Goal: Check status: Check status

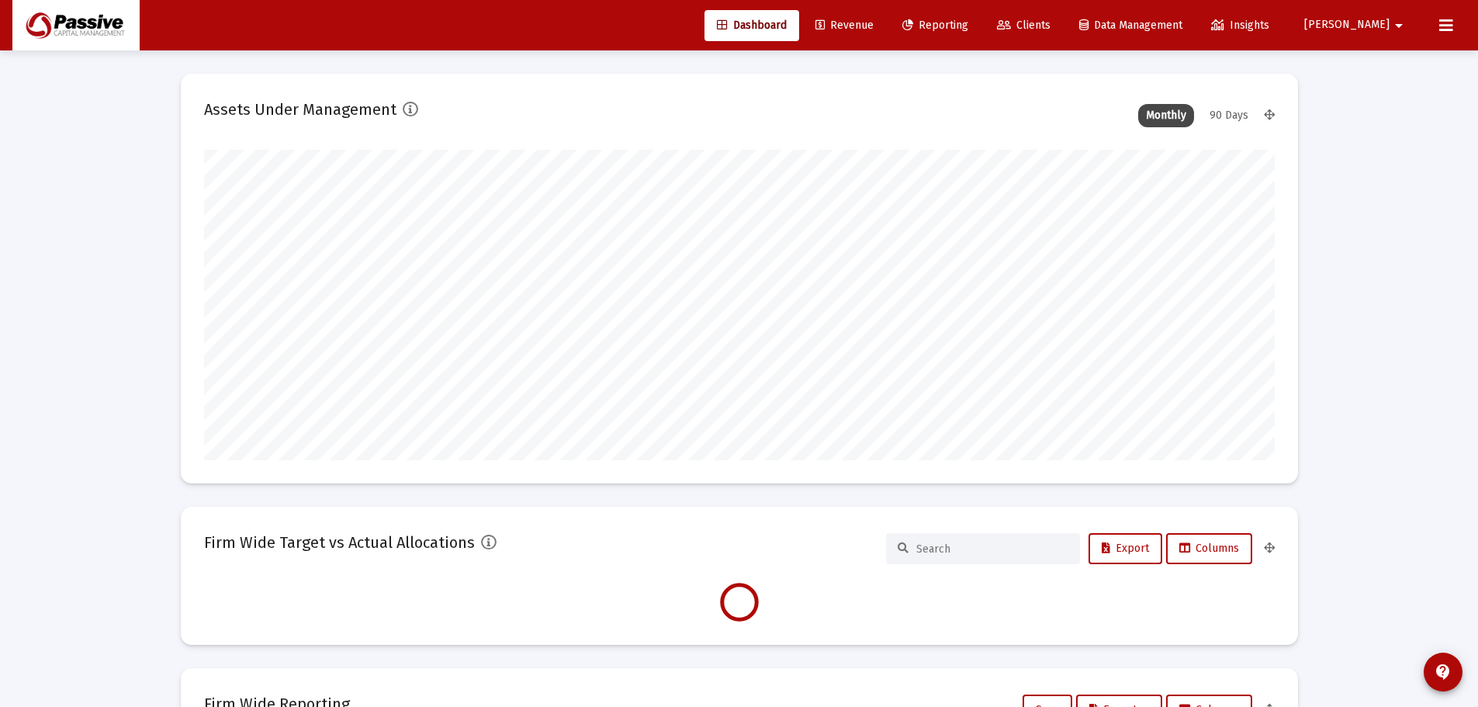
type input "[DATE]"
click at [960, 20] on span "Reporting" at bounding box center [935, 25] width 66 height 13
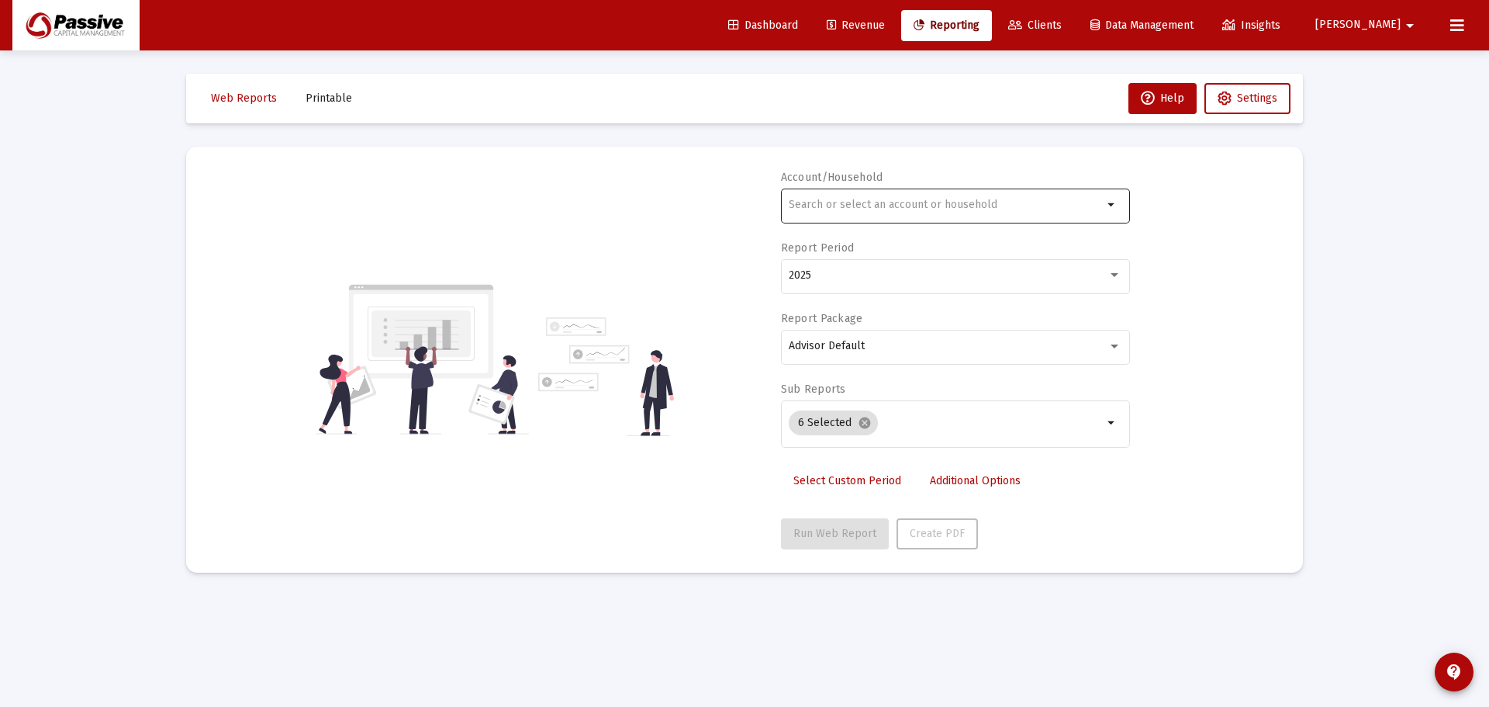
click at [860, 203] on input "text" at bounding box center [946, 205] width 314 height 12
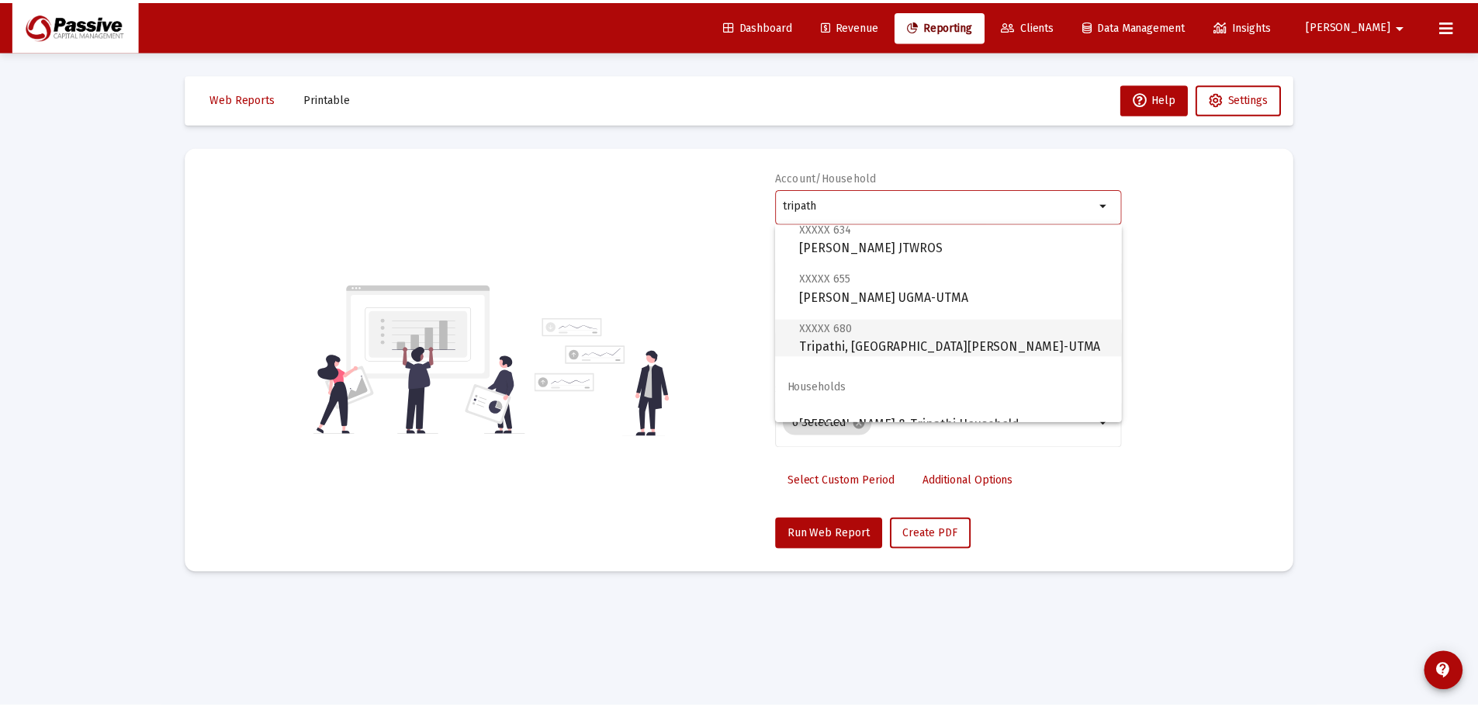
scroll to position [62, 0]
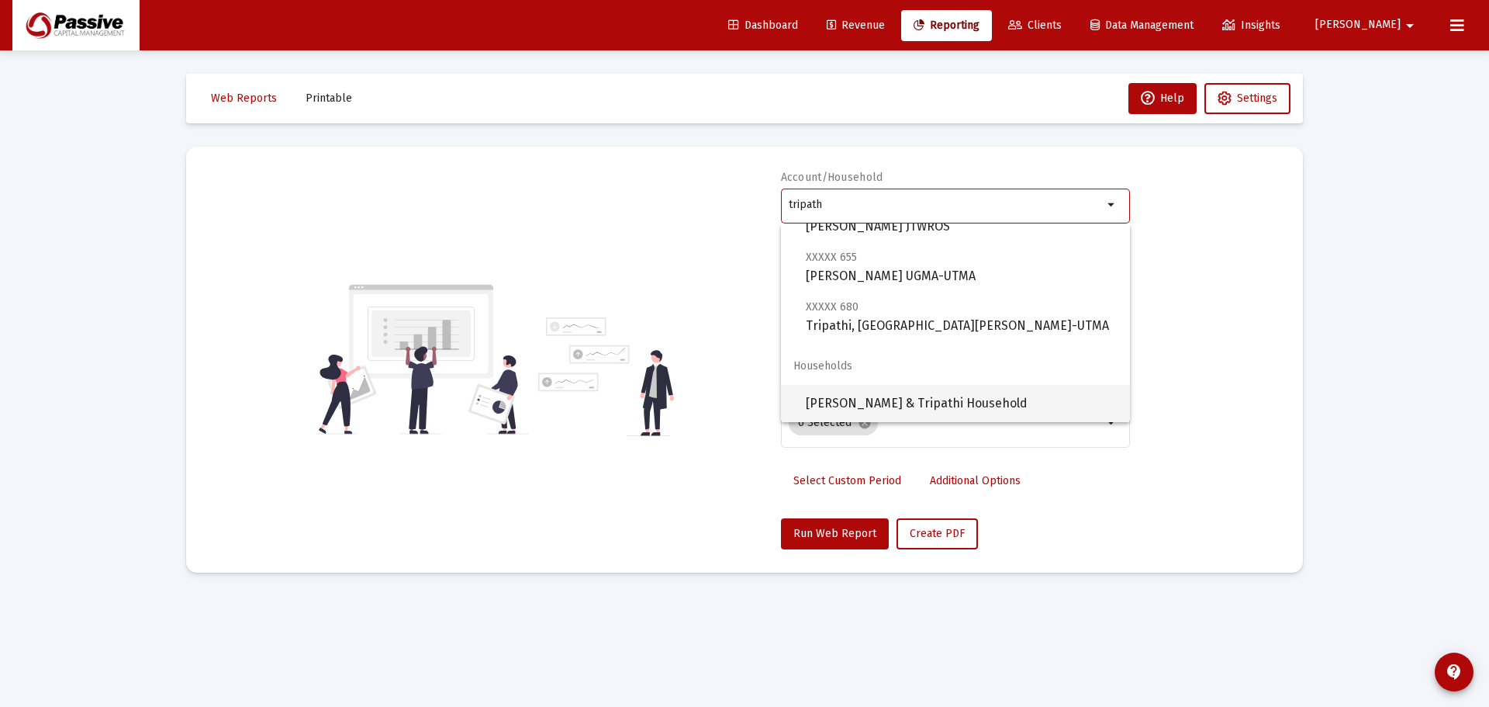
click at [904, 393] on span "[PERSON_NAME] & Tripathi Household" at bounding box center [962, 403] width 312 height 37
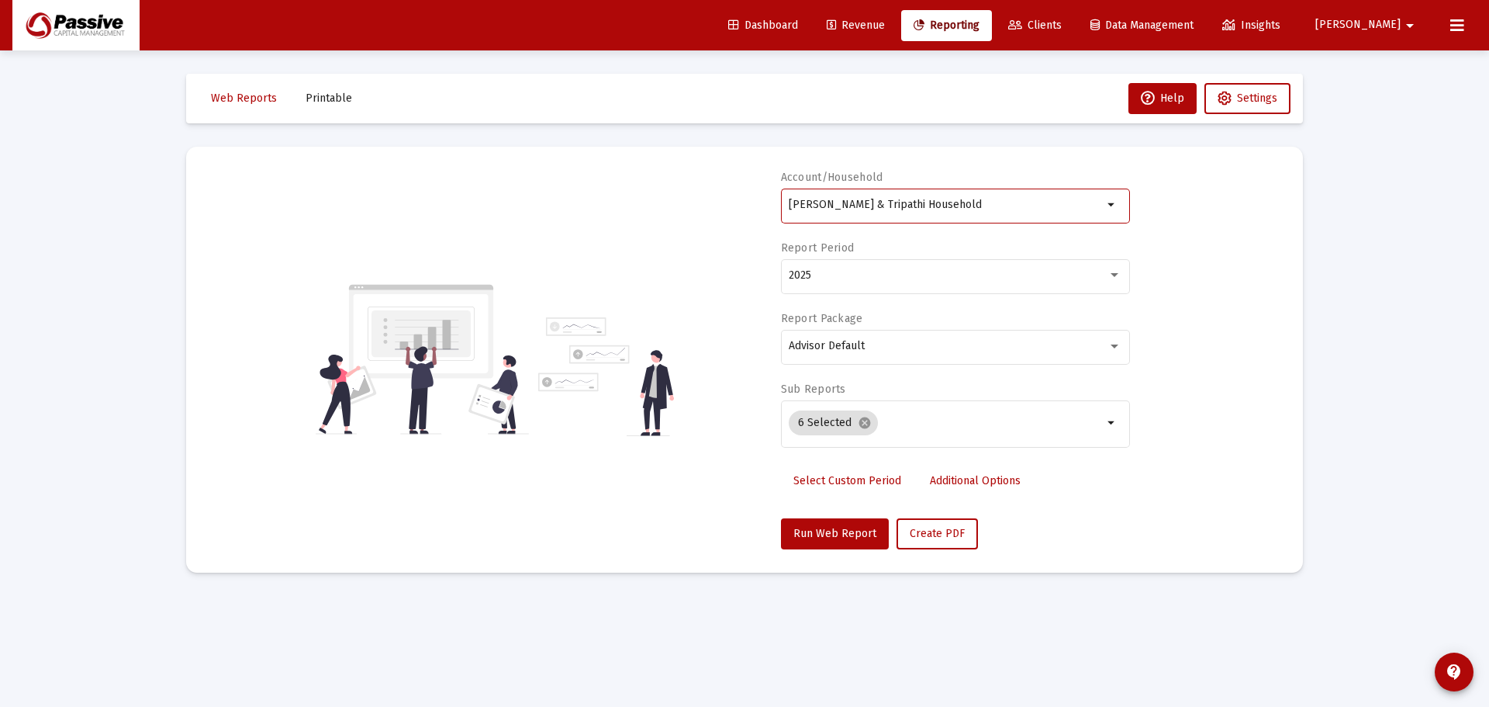
drag, startPoint x: 953, startPoint y: 206, endPoint x: 774, endPoint y: 219, distance: 179.7
click at [774, 219] on div "Account/[PERSON_NAME] & Tripathi Household arrow_drop_down Report Period 2025 R…" at bounding box center [744, 359] width 1071 height 379
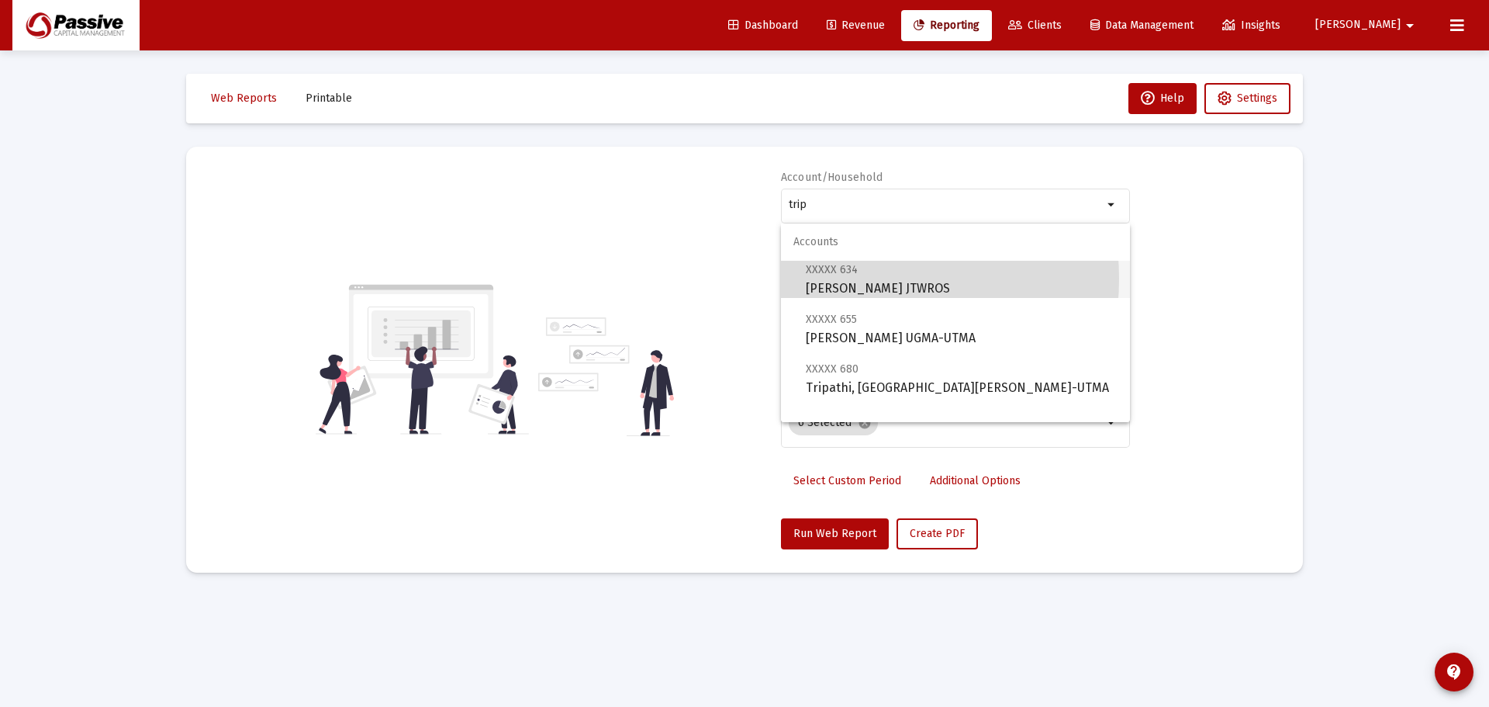
click at [848, 279] on span "XXXXX 634 [PERSON_NAME] JTWROS" at bounding box center [962, 279] width 312 height 38
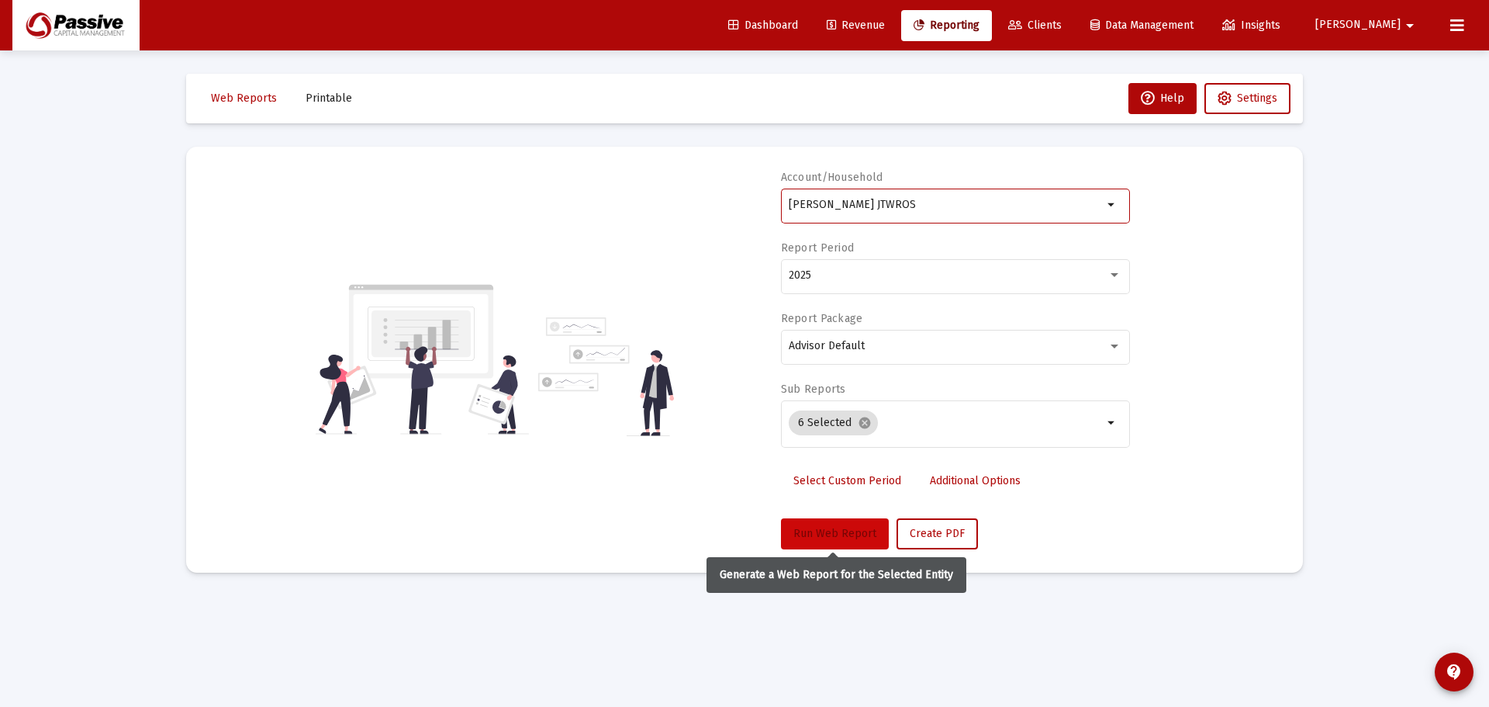
click at [842, 529] on span "Run Web Report" at bounding box center [835, 533] width 83 height 13
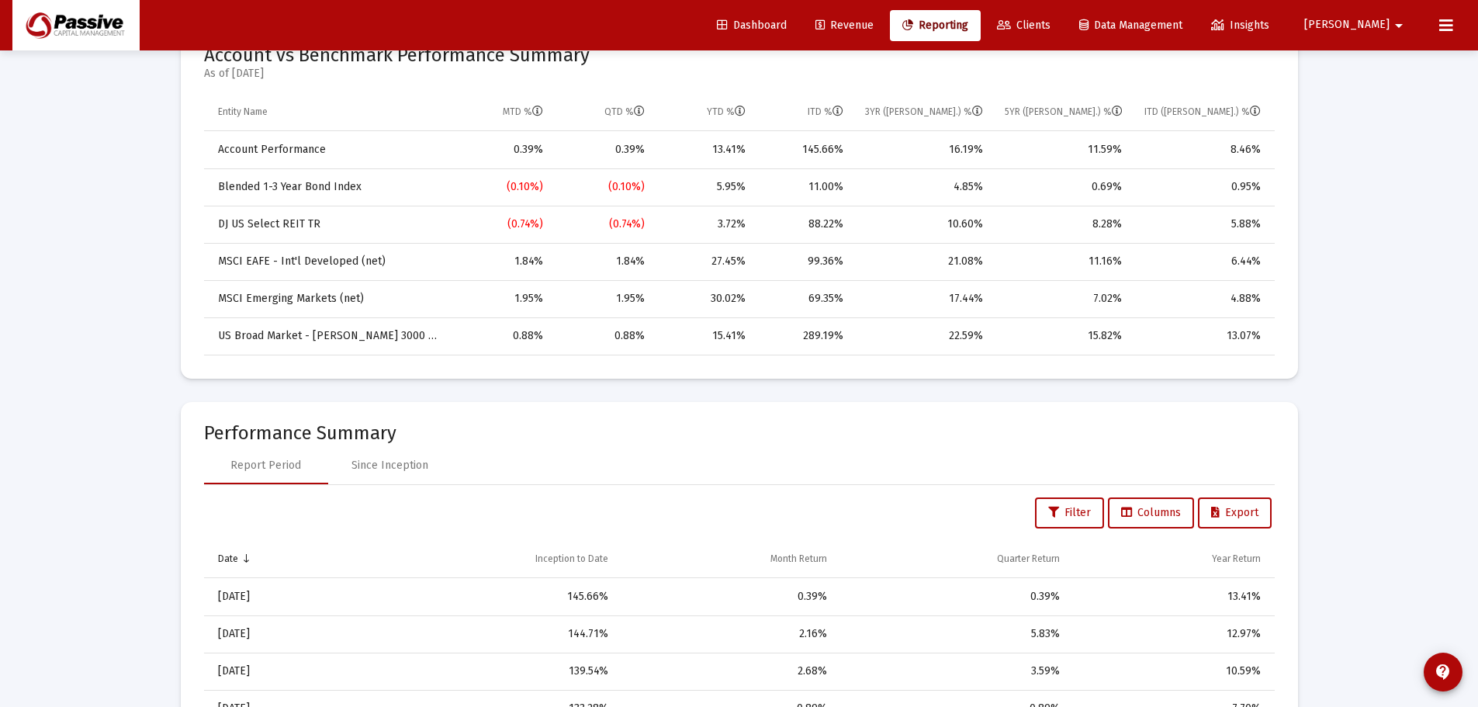
scroll to position [1009, 0]
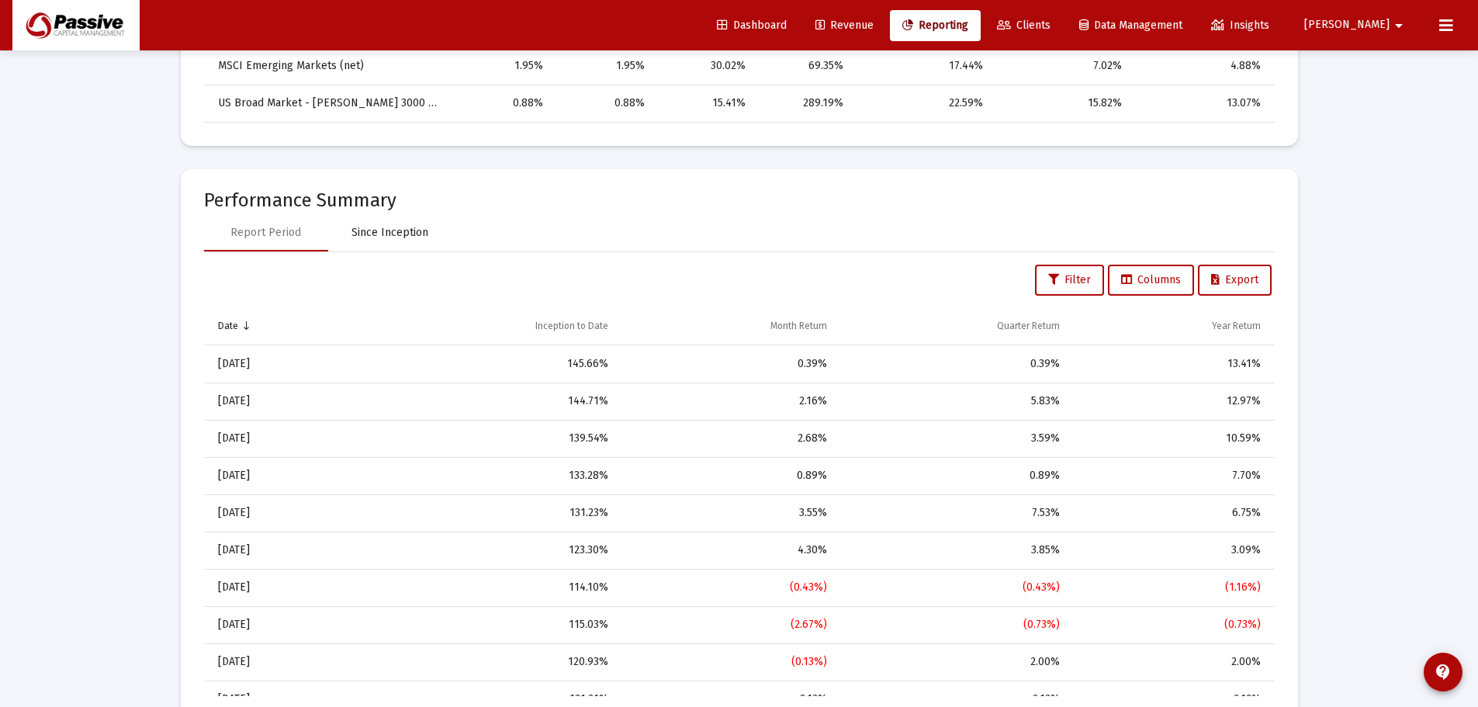
click at [395, 241] on div "Since Inception" at bounding box center [390, 232] width 124 height 37
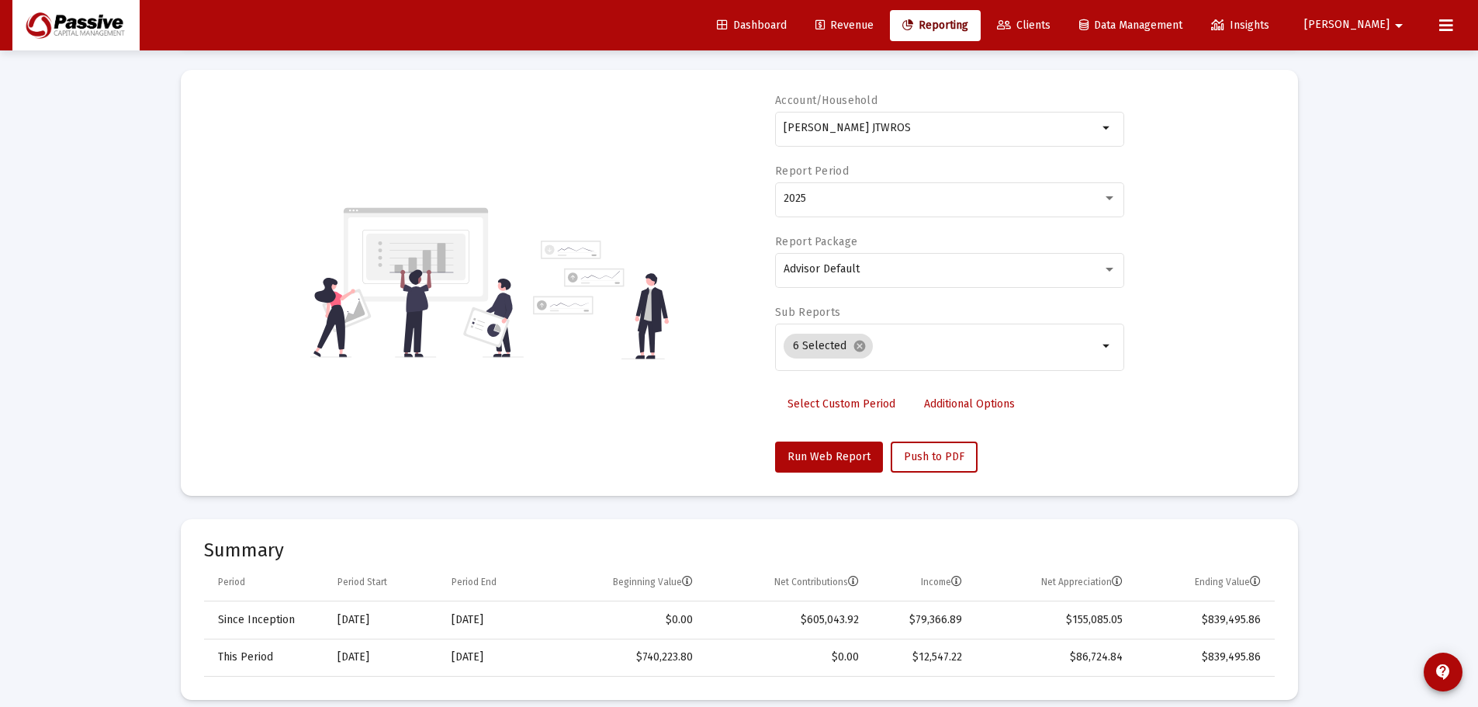
scroll to position [0, 0]
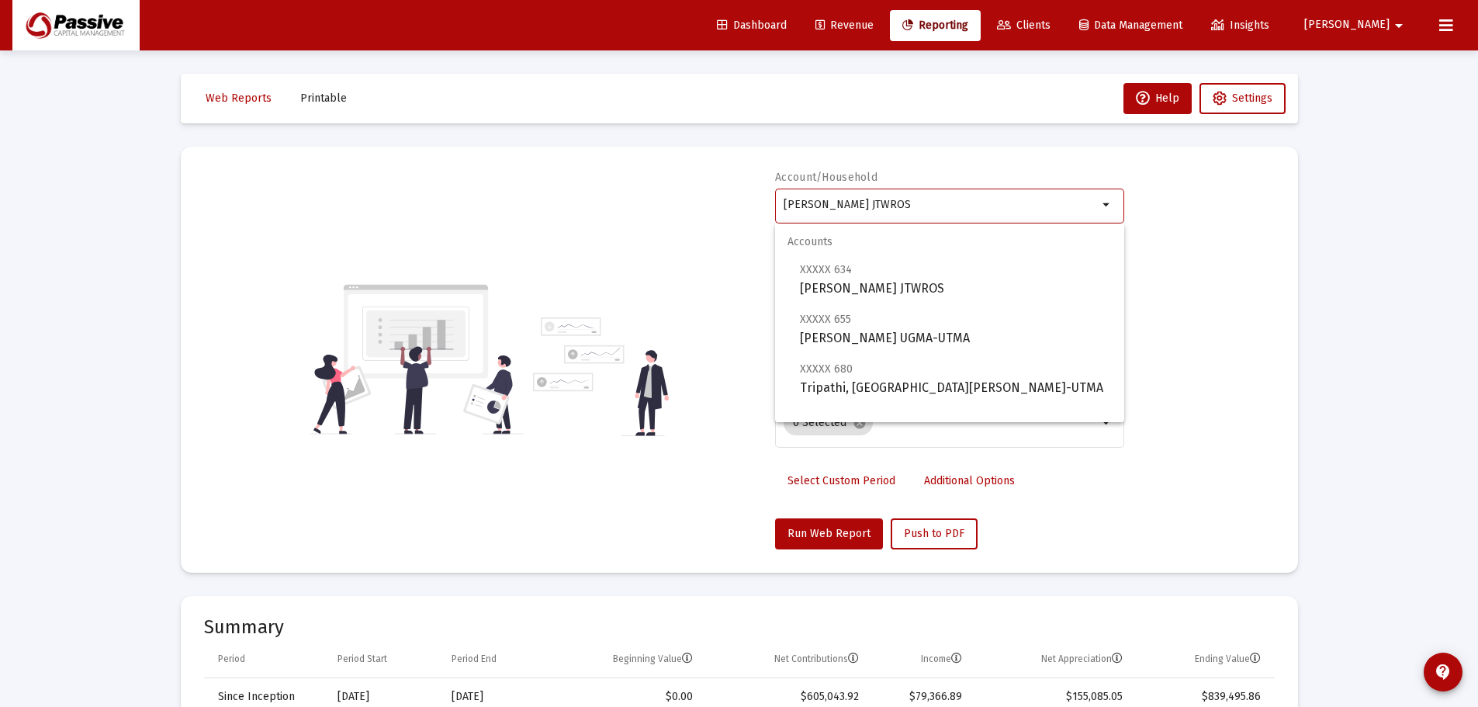
click at [902, 206] on input "[PERSON_NAME] JTWROS" at bounding box center [941, 205] width 314 height 12
drag, startPoint x: 906, startPoint y: 202, endPoint x: 731, endPoint y: 213, distance: 175.7
click at [731, 213] on div "Account/Household [PERSON_NAME] JTWROS arrow_drop_down Report Period 2025 Repor…" at bounding box center [739, 359] width 1071 height 379
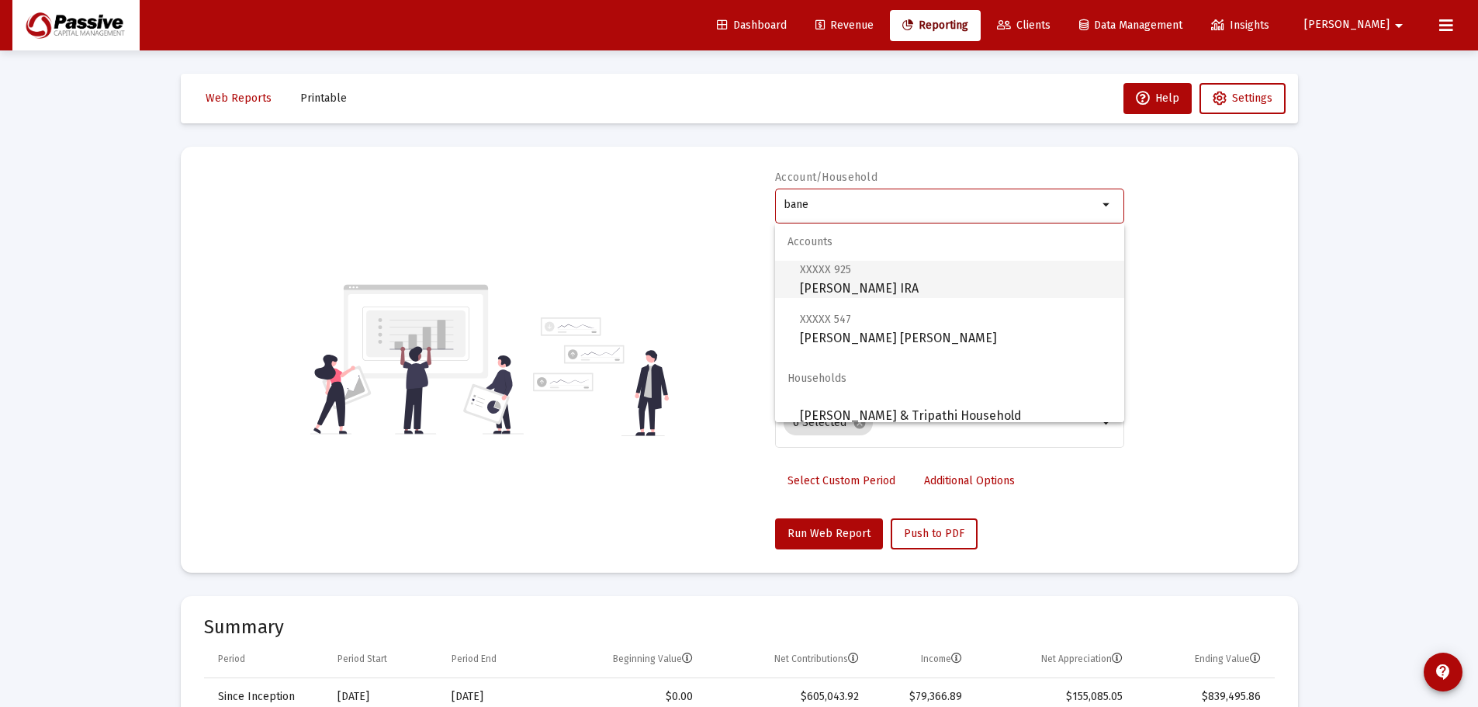
click at [851, 266] on span "XXXXX 925 [PERSON_NAME] Rollover [PERSON_NAME]" at bounding box center [956, 279] width 312 height 38
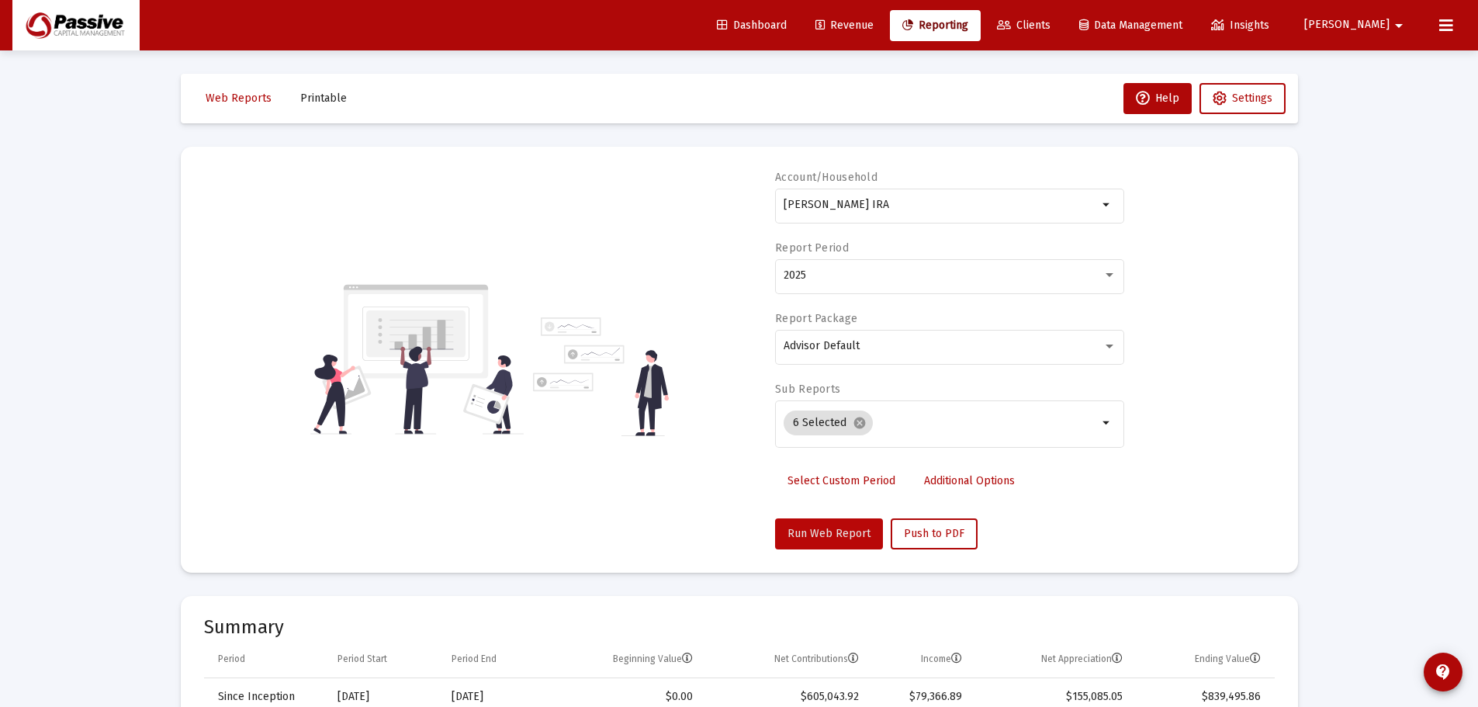
click at [837, 526] on button "Run Web Report" at bounding box center [829, 533] width 108 height 31
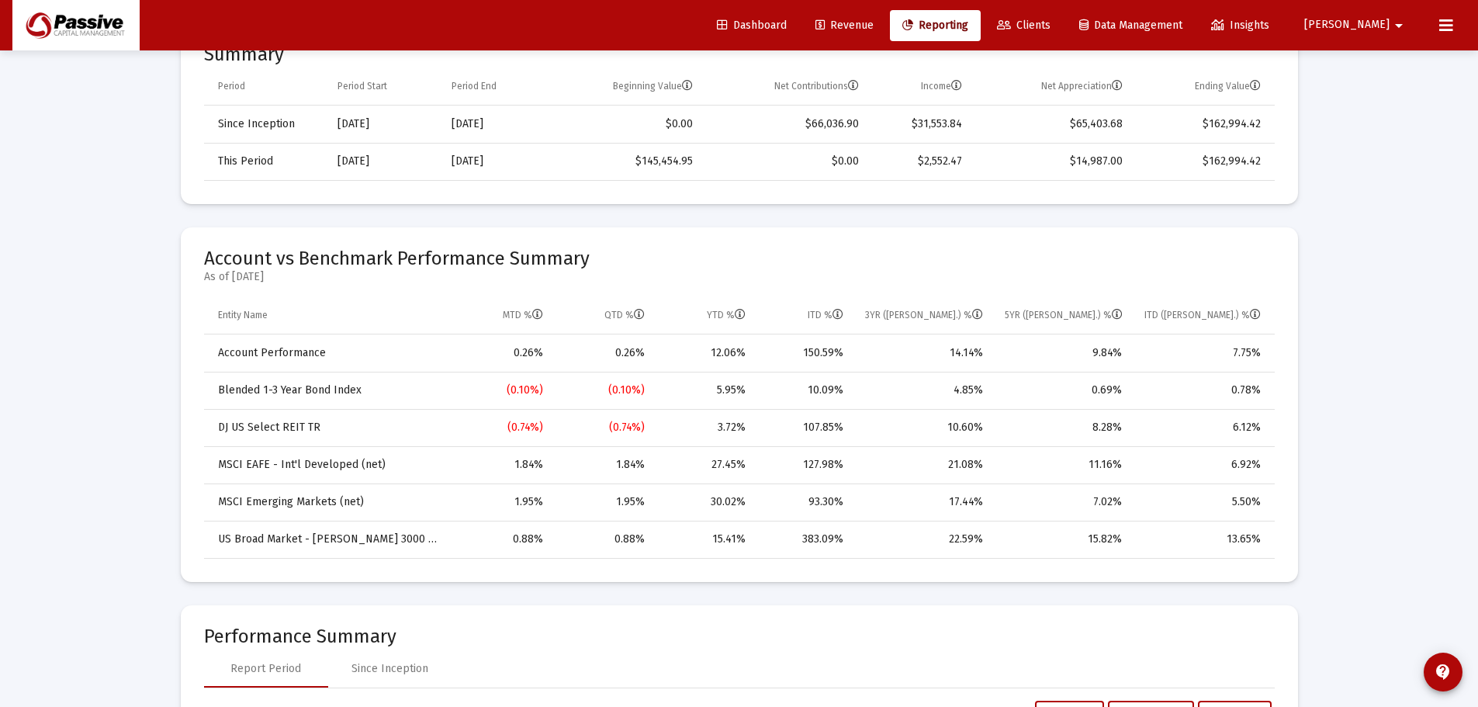
scroll to position [776, 0]
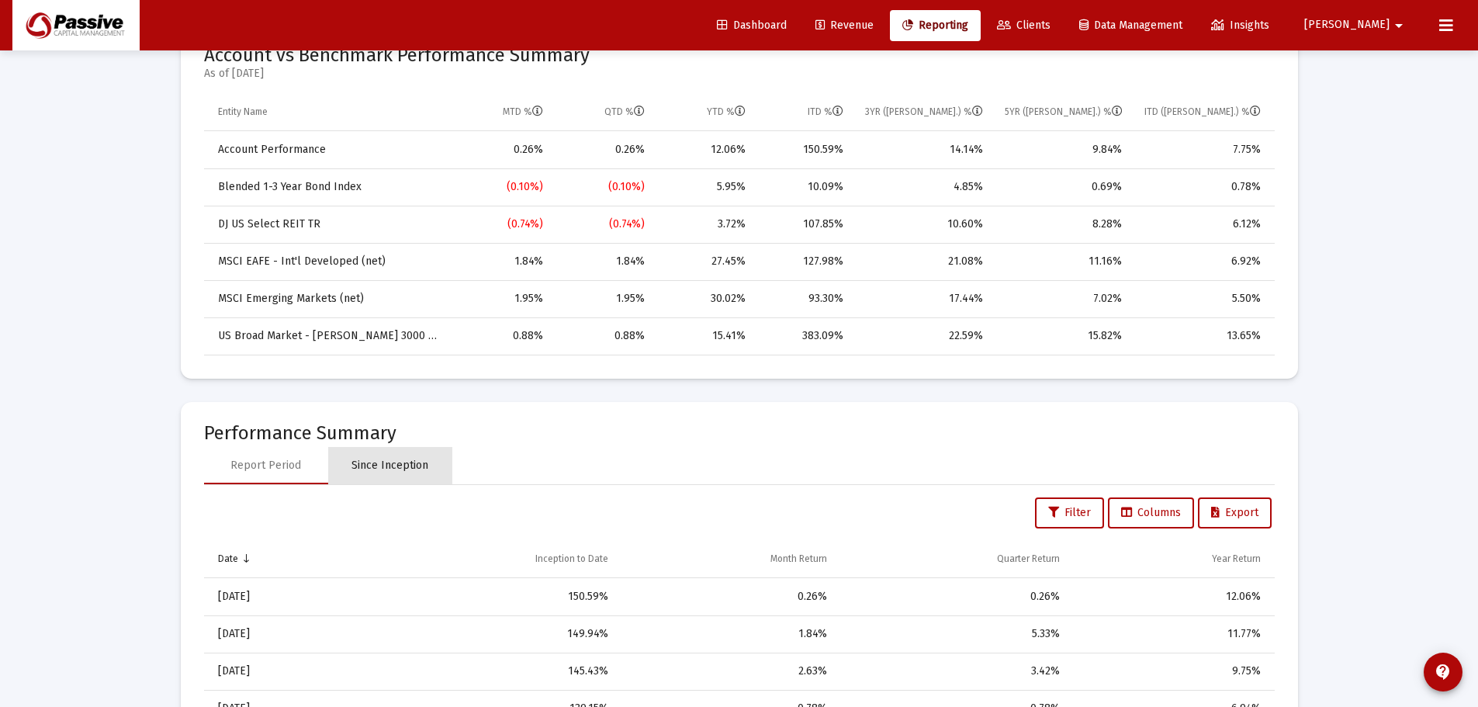
click at [412, 470] on div "Since Inception" at bounding box center [389, 466] width 77 height 16
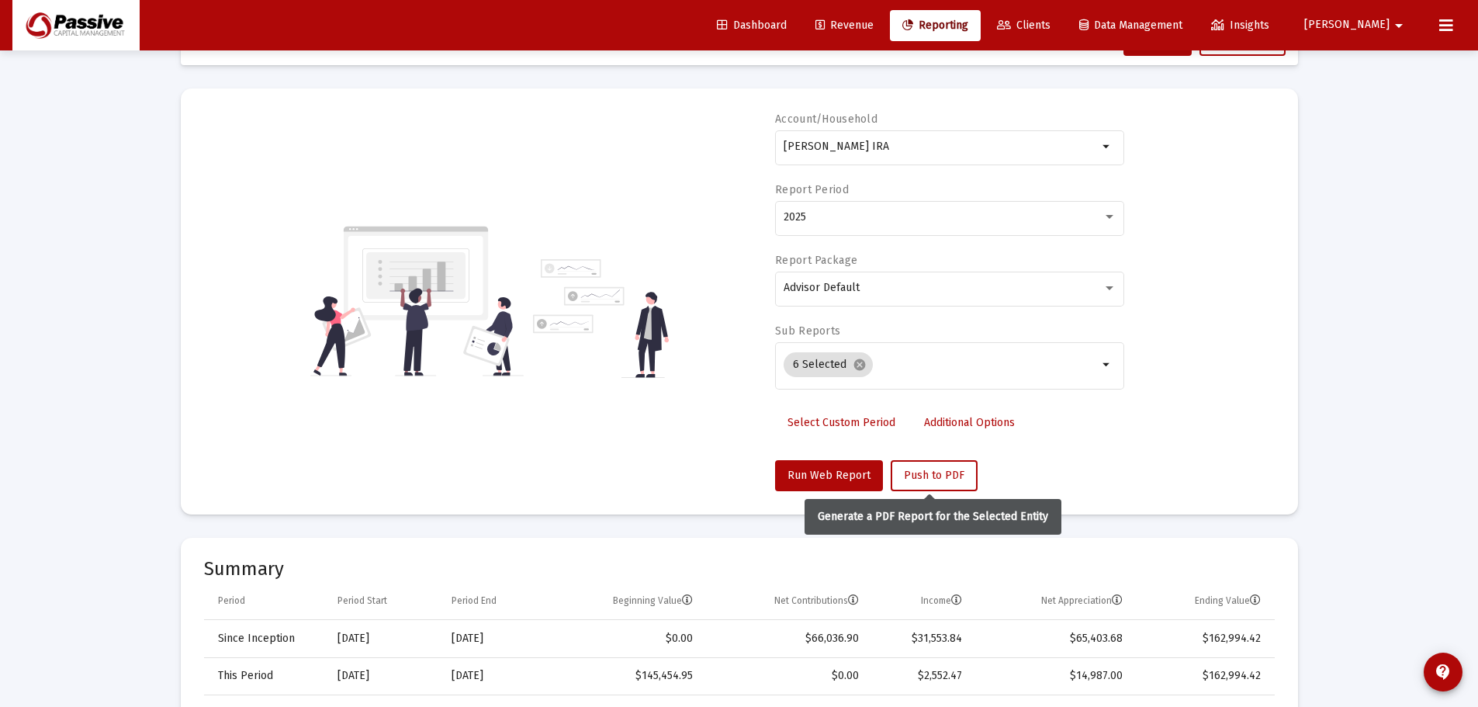
scroll to position [0, 0]
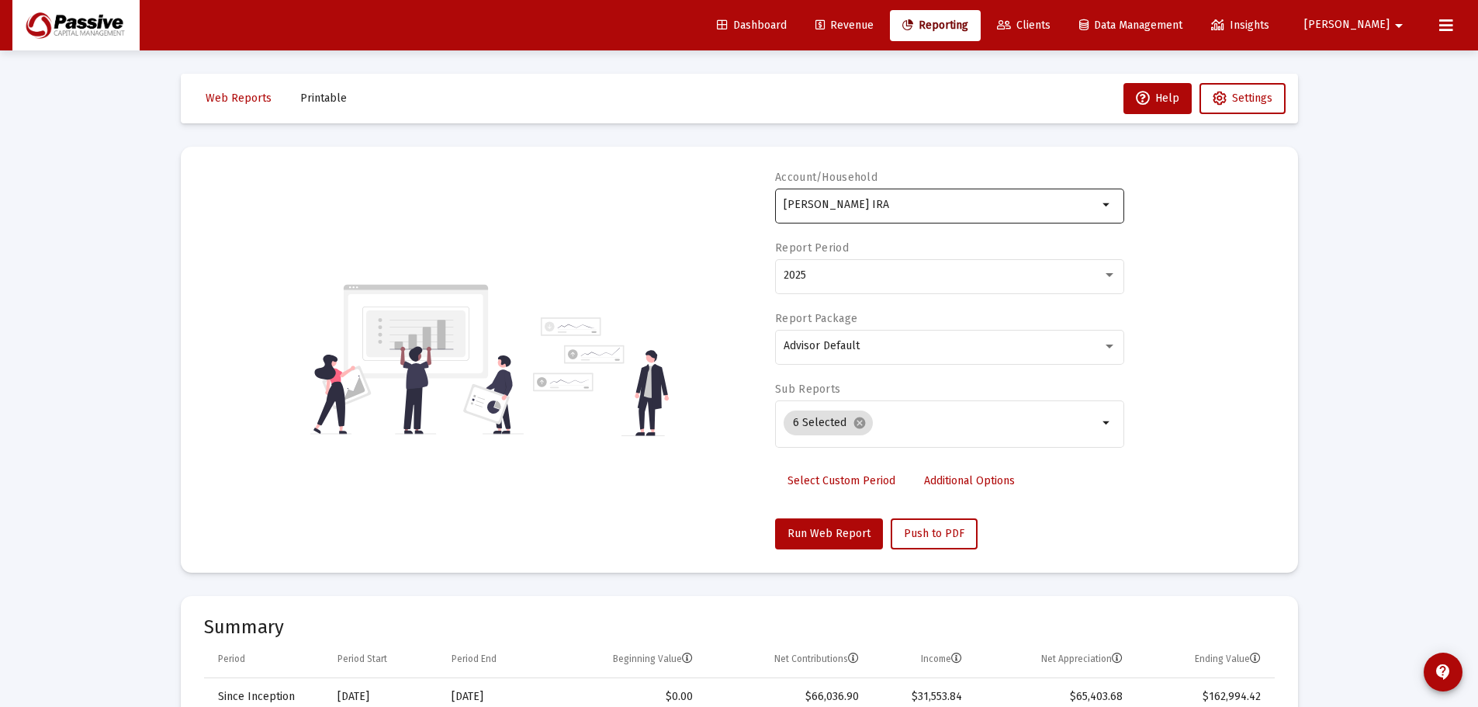
click at [941, 212] on div "[PERSON_NAME] IRA" at bounding box center [941, 204] width 314 height 38
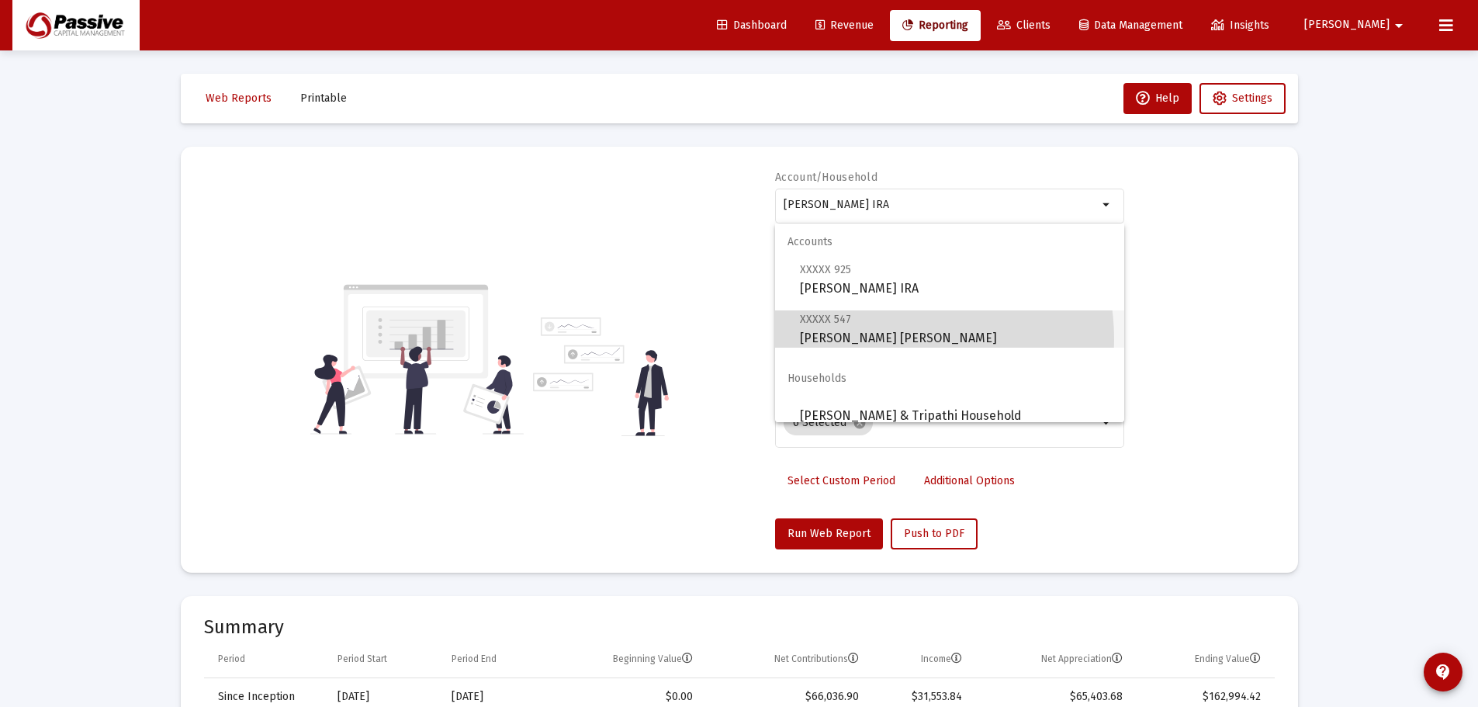
click at [881, 339] on span "XXXXX 547 [PERSON_NAME] [PERSON_NAME]" at bounding box center [956, 329] width 312 height 38
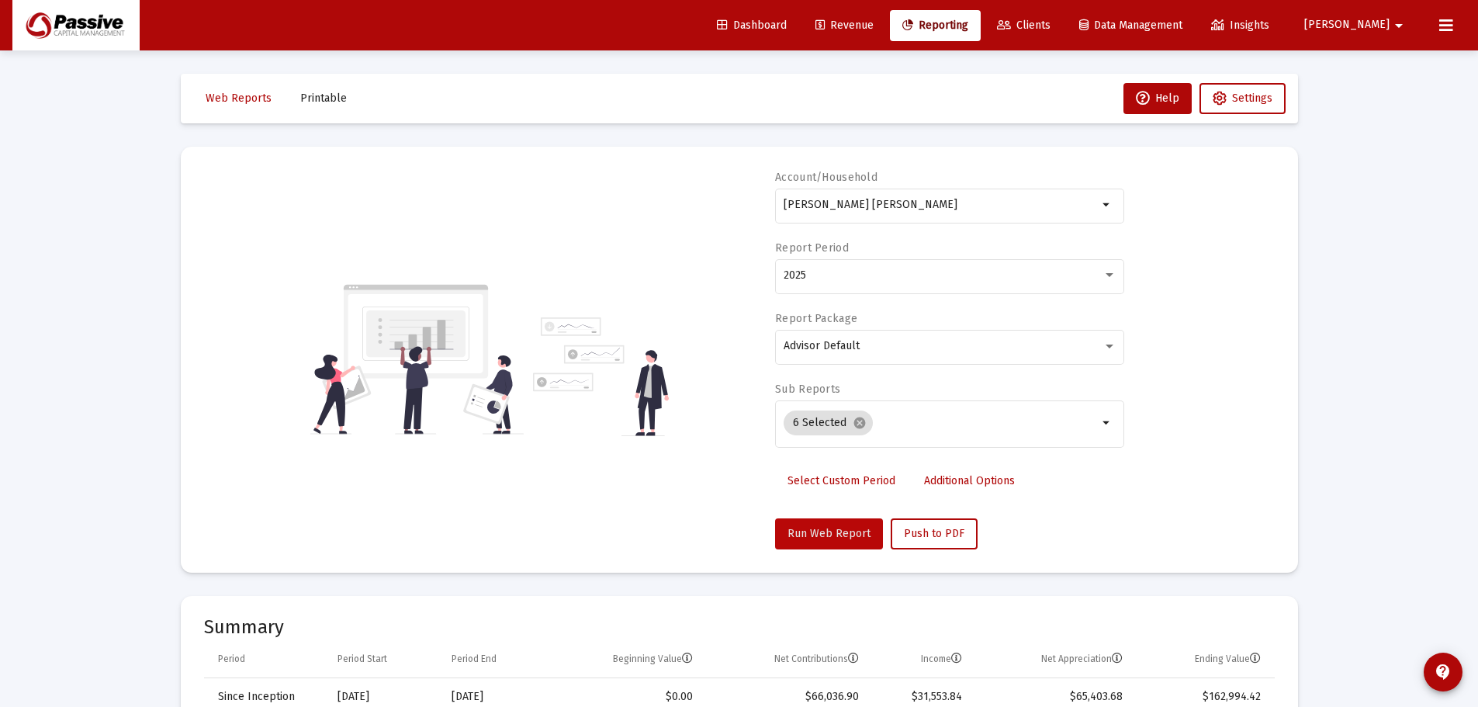
click at [841, 536] on span "Run Web Report" at bounding box center [828, 533] width 83 height 13
click at [884, 209] on input "[PERSON_NAME] [PERSON_NAME]" at bounding box center [941, 205] width 314 height 12
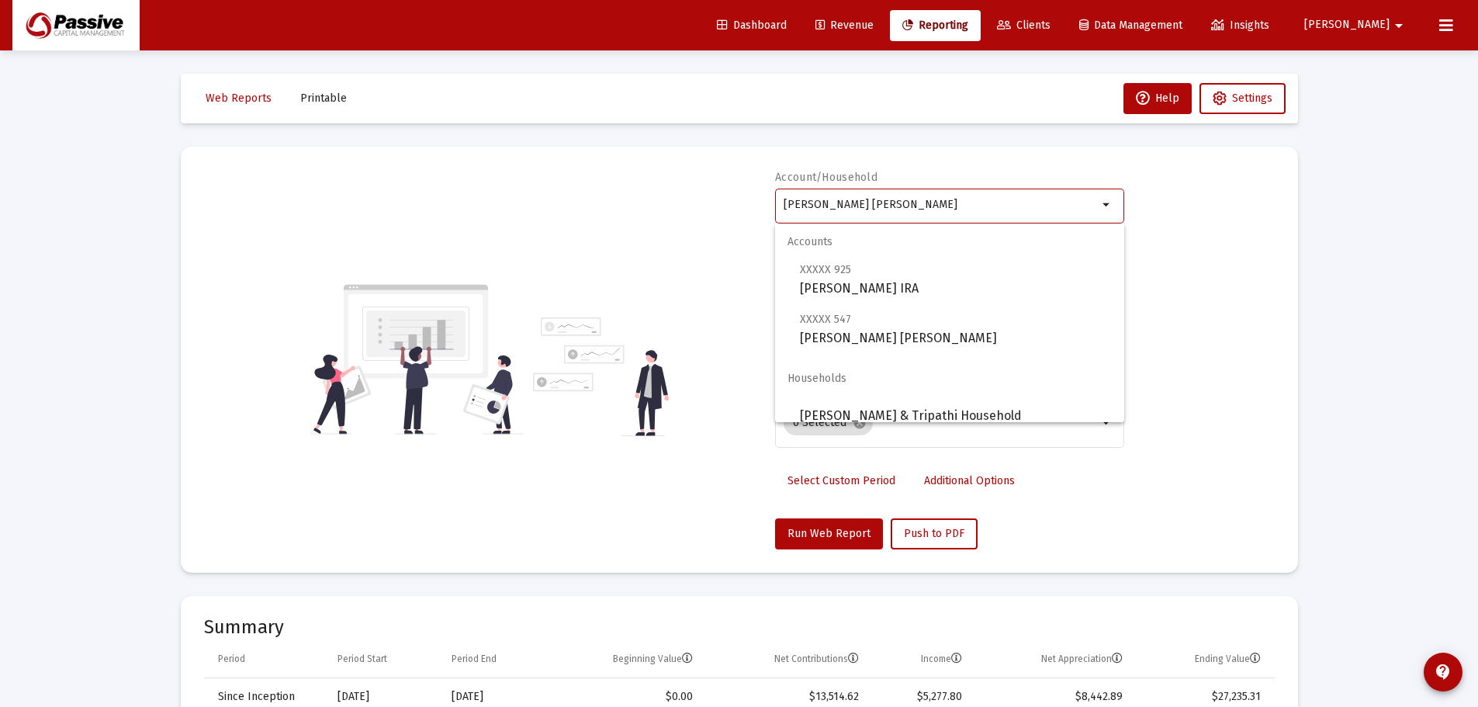
drag, startPoint x: 911, startPoint y: 204, endPoint x: 777, endPoint y: 207, distance: 133.5
click at [777, 207] on div "[PERSON_NAME] [PERSON_NAME] arrow_drop_down" at bounding box center [949, 204] width 349 height 38
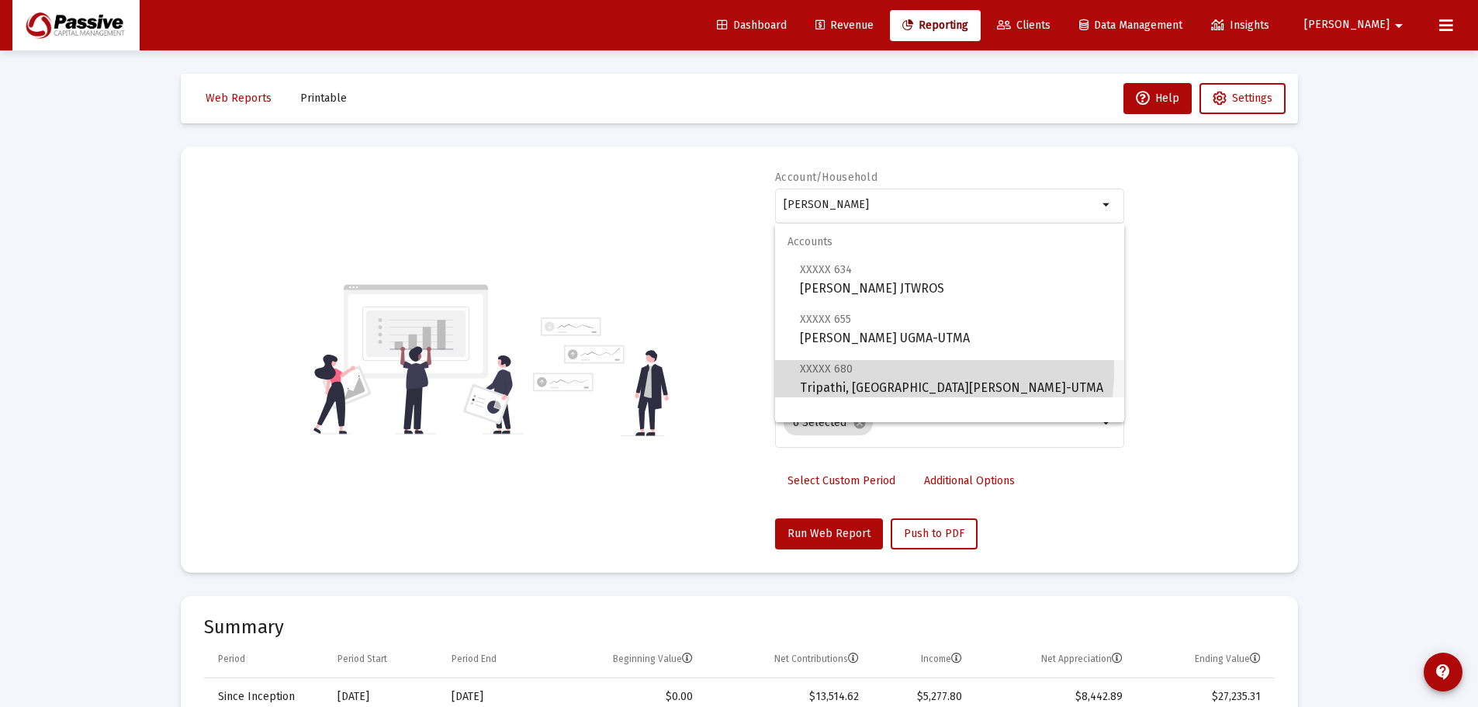
click at [896, 370] on span "XXXXX 680 Tripathi, [GEOGRAPHIC_DATA] UGMA-UTMA" at bounding box center [956, 378] width 312 height 38
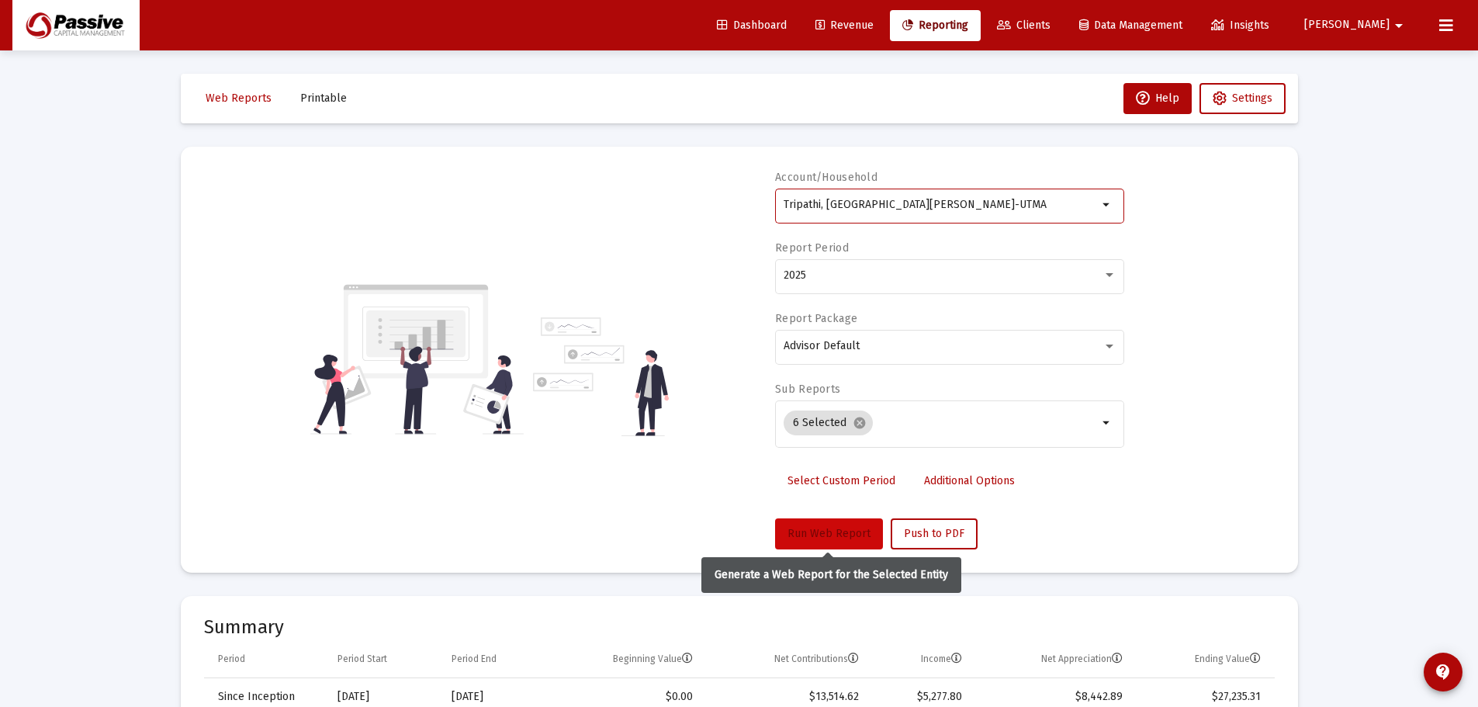
click at [846, 535] on span "Run Web Report" at bounding box center [828, 533] width 83 height 13
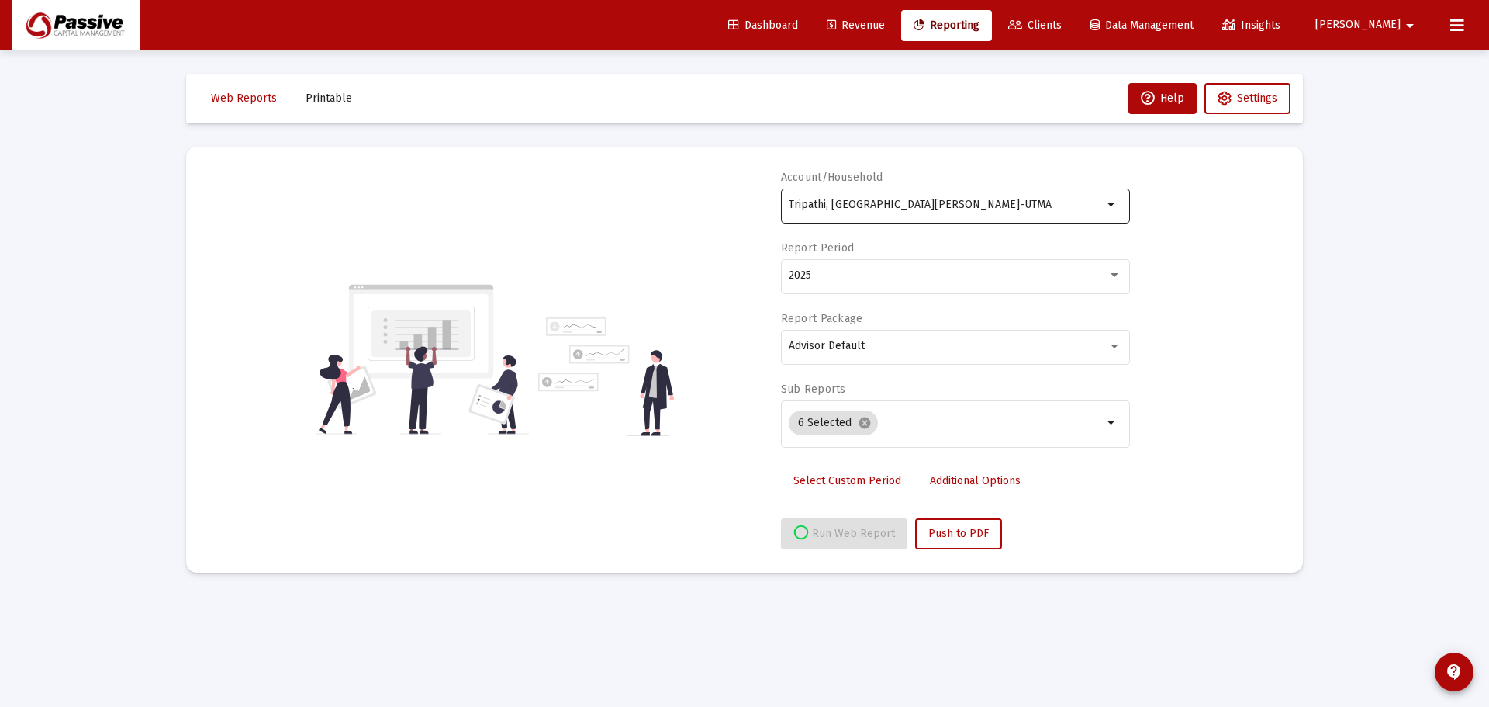
click at [939, 202] on input "Tripathi, [GEOGRAPHIC_DATA][PERSON_NAME]-UTMA" at bounding box center [946, 205] width 314 height 12
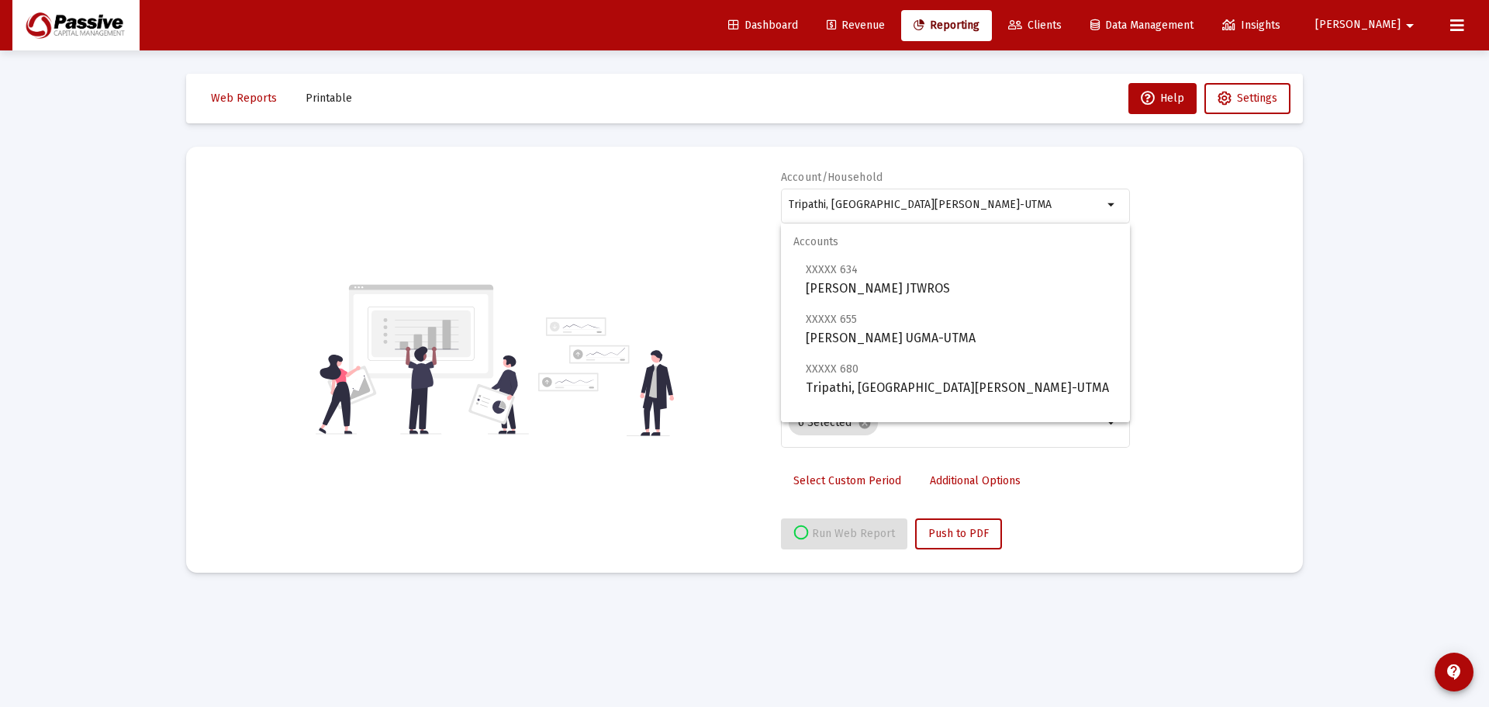
click at [1220, 268] on div "Account/Household Tripathi, [GEOGRAPHIC_DATA] UGMA-UTMA arrow_drop_down Report …" at bounding box center [744, 359] width 1071 height 379
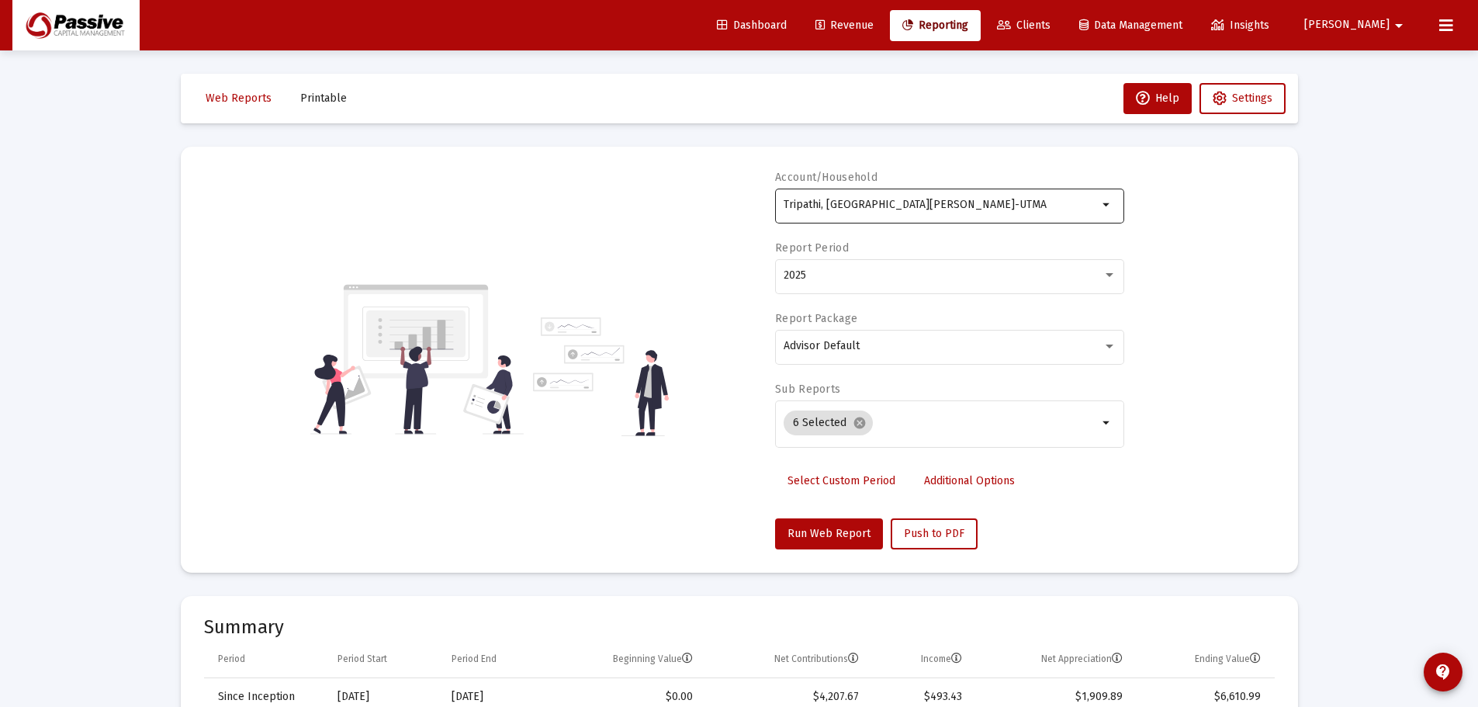
click at [853, 202] on input "Tripathi, [GEOGRAPHIC_DATA][PERSON_NAME]-UTMA" at bounding box center [941, 205] width 314 height 12
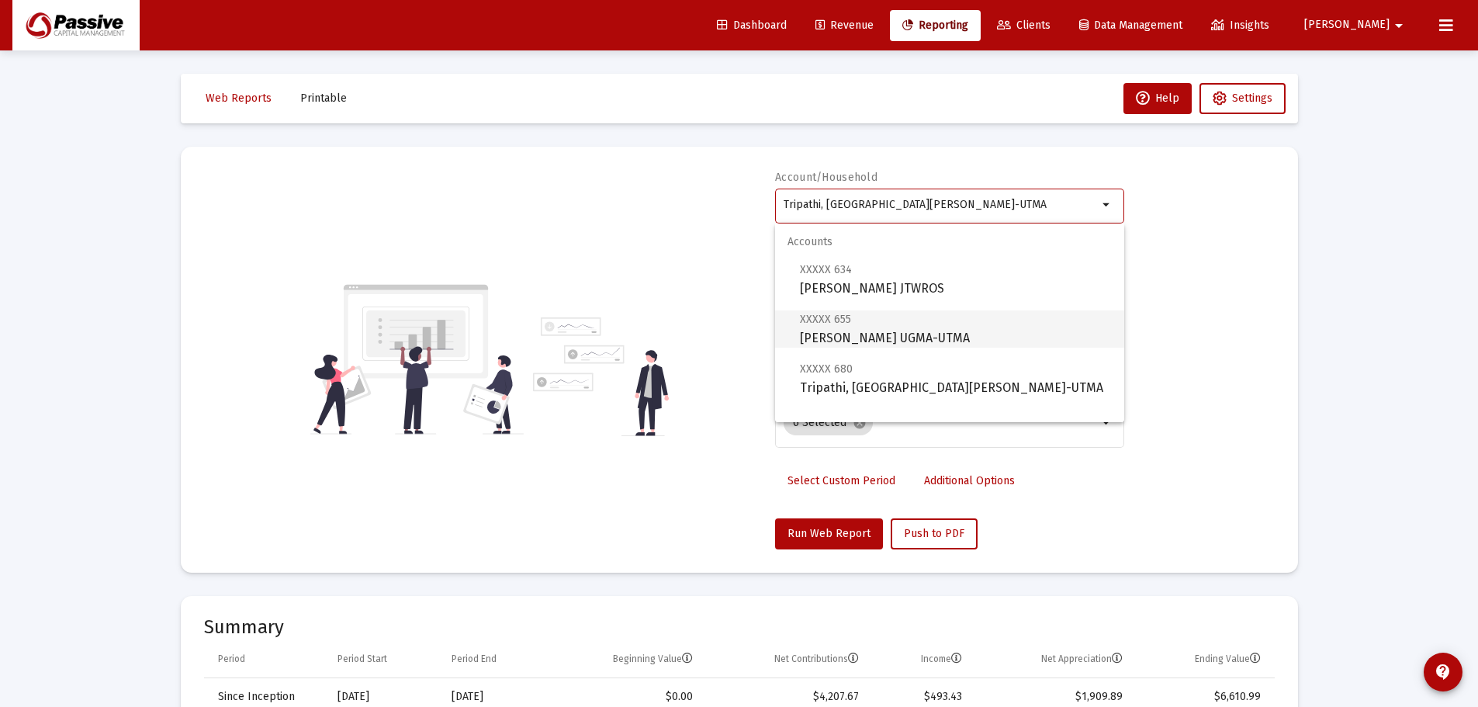
click at [887, 317] on span "XXXXX 655 [PERSON_NAME] UGMA-UTMA" at bounding box center [956, 329] width 312 height 38
type input "[PERSON_NAME] UGMA-UTMA"
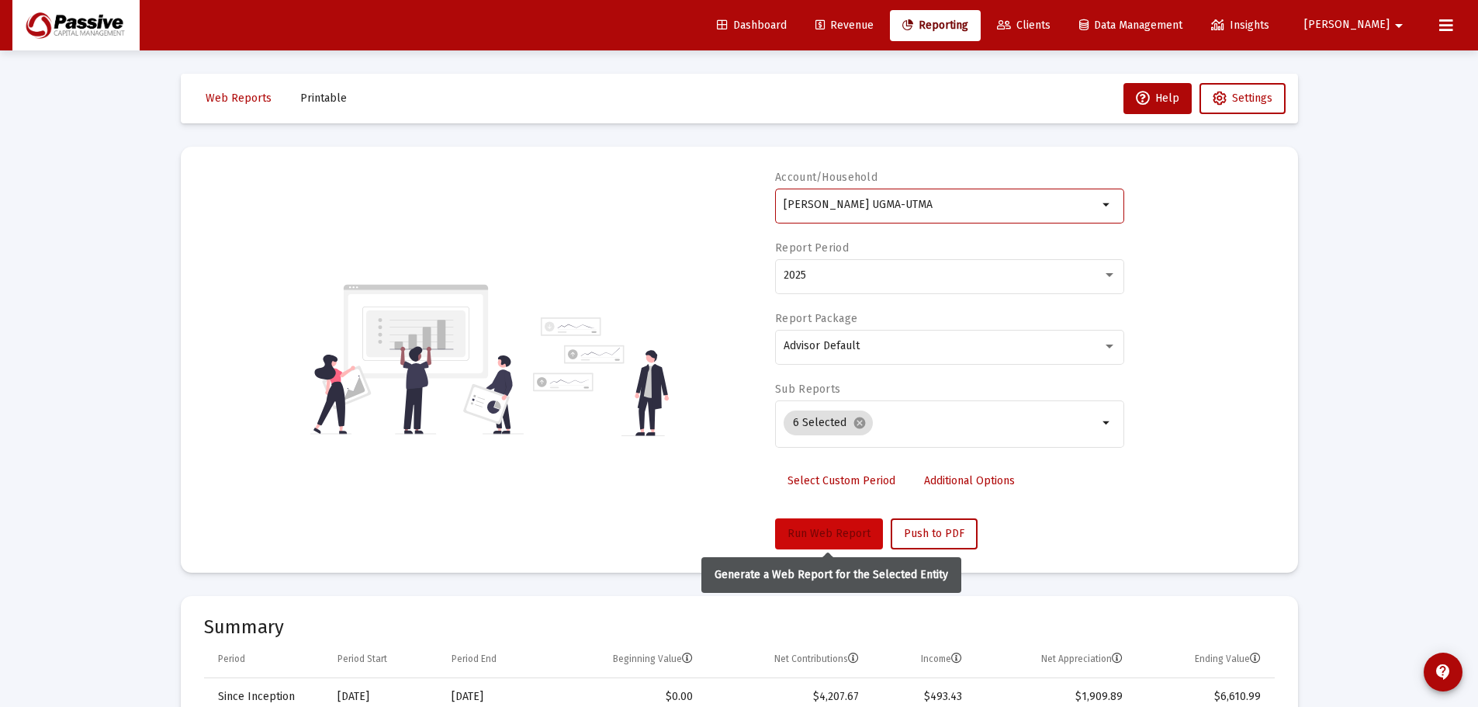
click at [833, 524] on button "Run Web Report" at bounding box center [829, 533] width 108 height 31
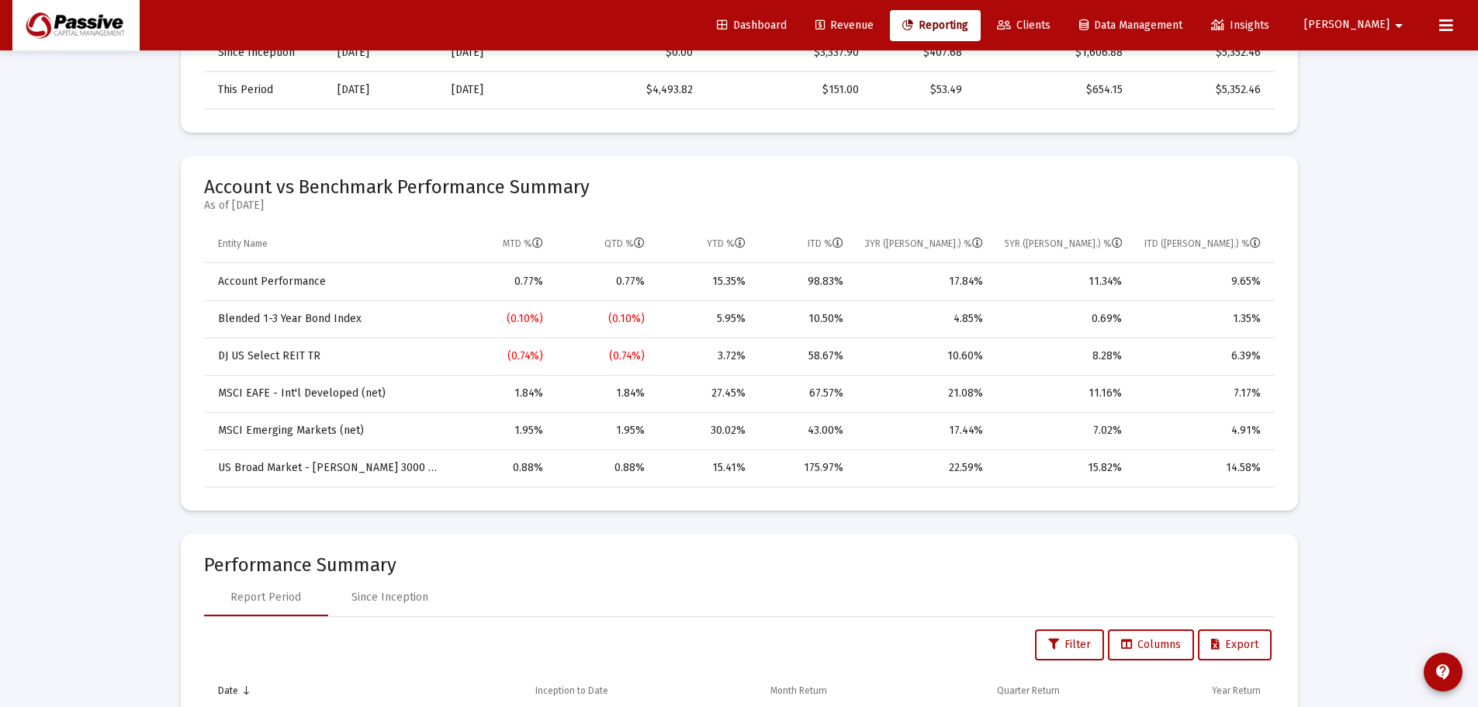
scroll to position [621, 0]
